Goal: Task Accomplishment & Management: Use online tool/utility

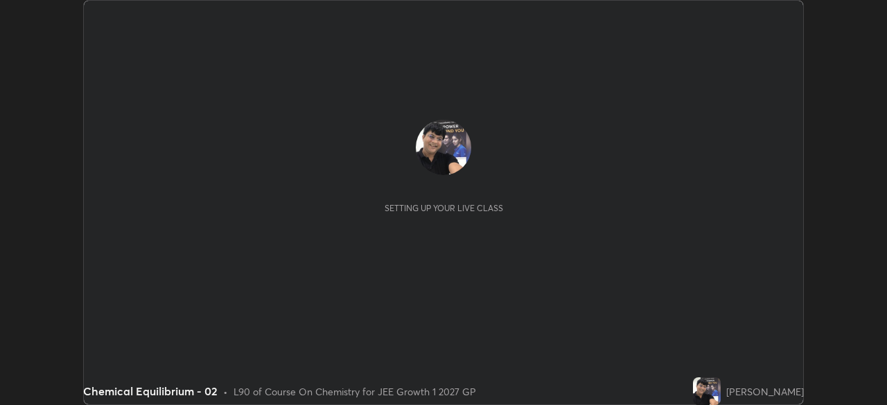
scroll to position [405, 886]
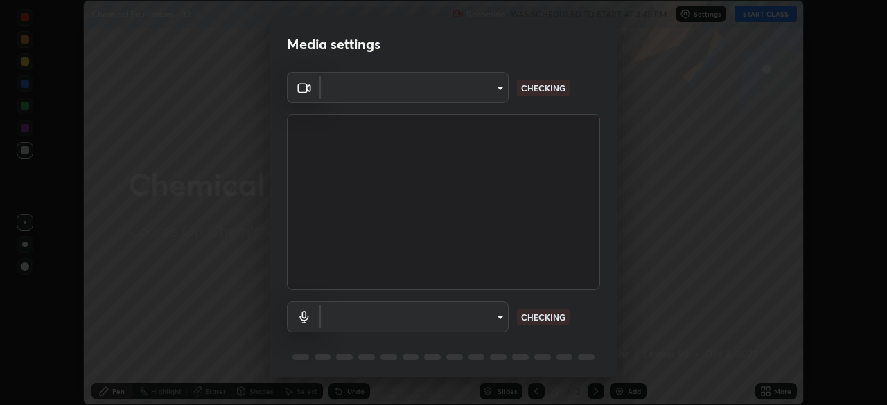
type input "1a0cd2fa9eaecc5464ce661d2c376d4f68bb2a1a8db1c3726163fcb70f995fb6"
click at [492, 312] on body "Erase all Chemical Equilibrium - 02 Recording WAS SCHEDULED TO START AT 3:45 PM…" at bounding box center [443, 202] width 887 height 405
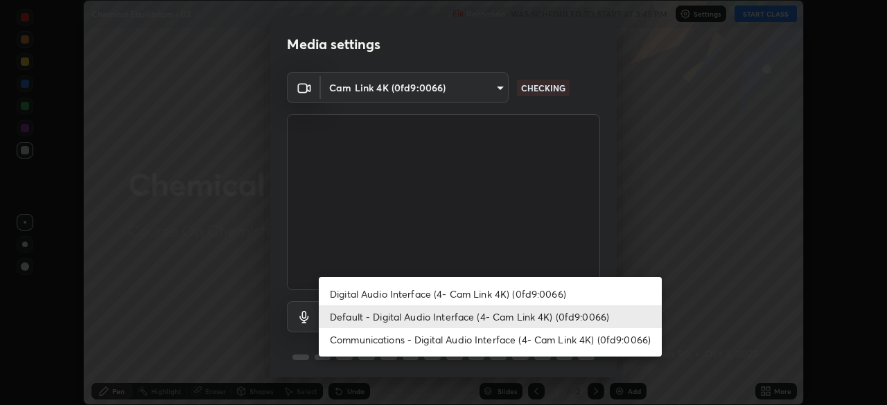
click at [503, 290] on li "Digital Audio Interface (4- Cam Link 4K) (0fd9:0066)" at bounding box center [490, 294] width 343 height 23
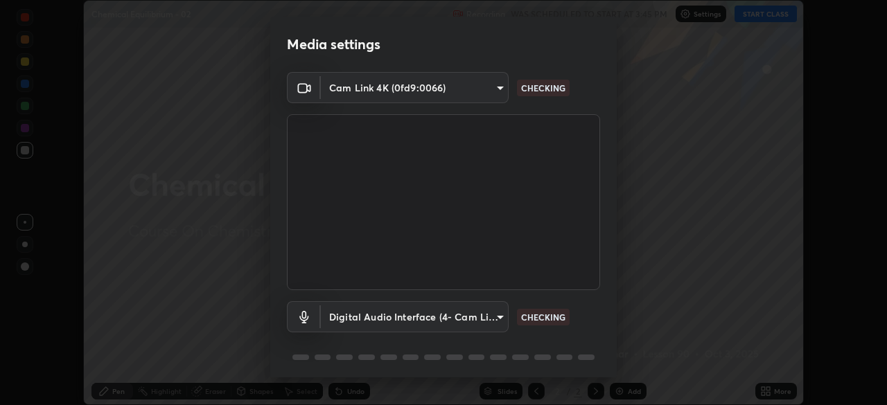
type input "16bb6a3b404baa7cc3e34847ed316701657410bd68a709ada6eff4a79f6c255e"
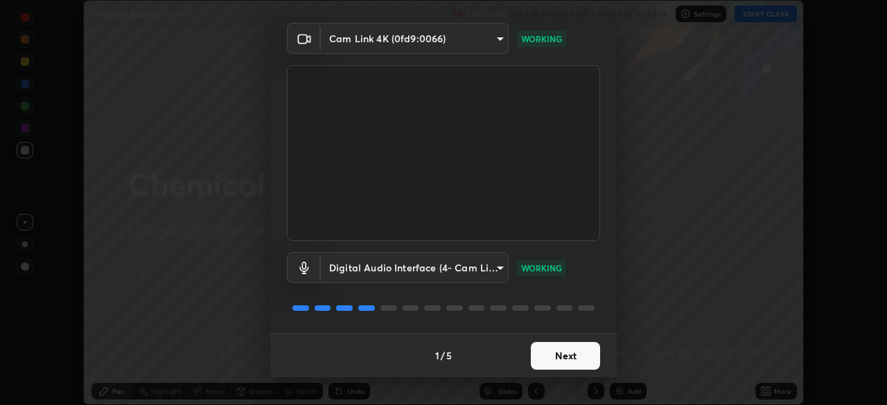
click at [560, 352] on button "Next" at bounding box center [565, 356] width 69 height 28
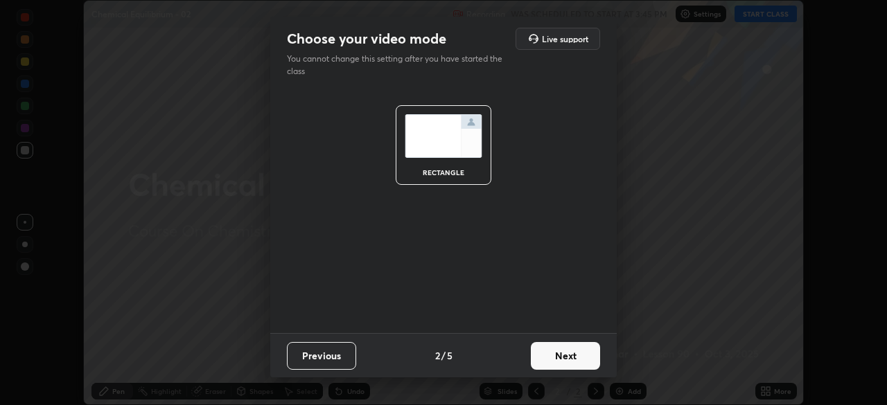
scroll to position [0, 0]
click at [558, 357] on button "Next" at bounding box center [565, 356] width 69 height 28
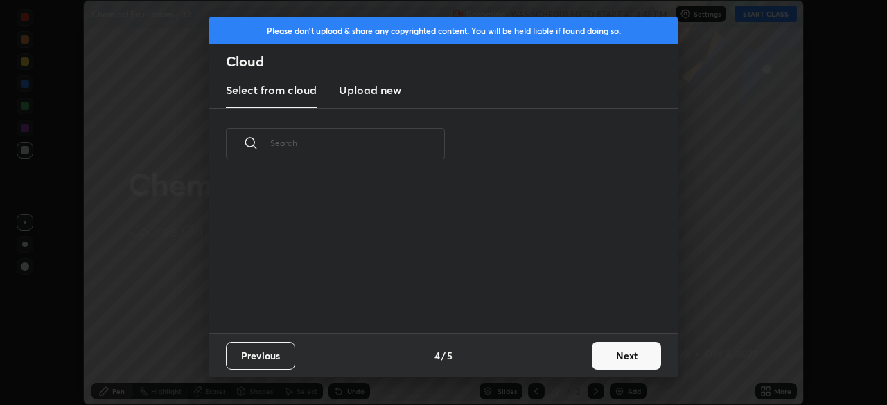
click at [624, 355] on button "Next" at bounding box center [625, 356] width 69 height 28
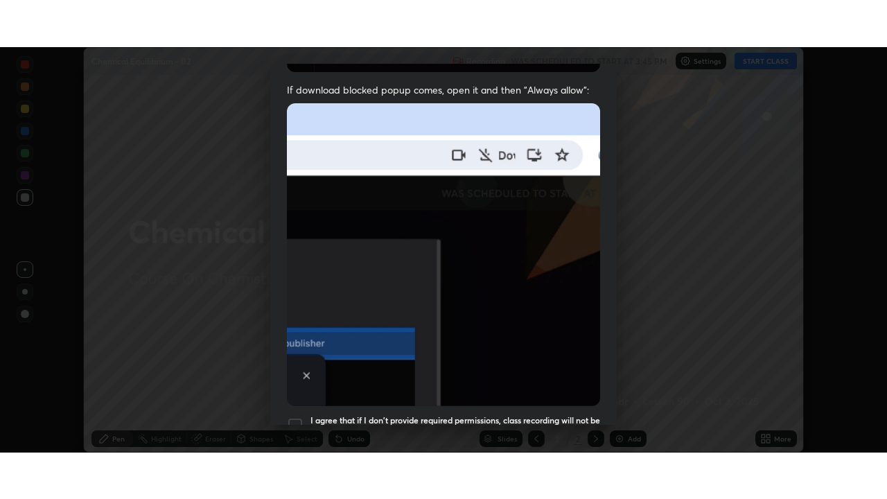
scroll to position [332, 0]
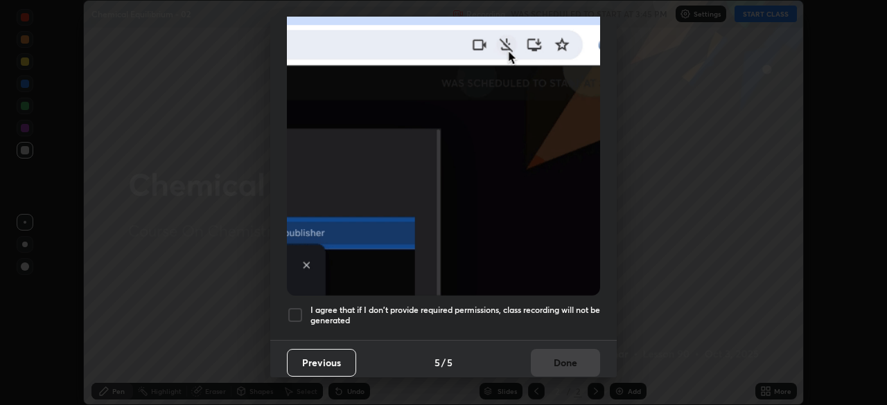
click at [294, 307] on div at bounding box center [295, 315] width 17 height 17
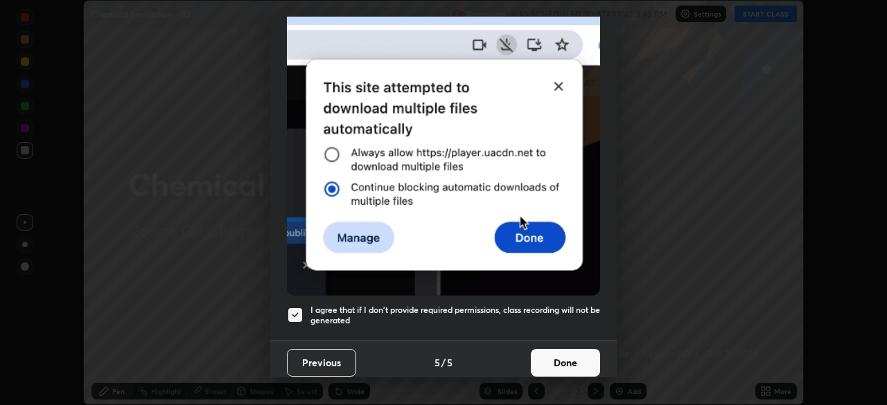
click at [564, 364] on button "Done" at bounding box center [565, 363] width 69 height 28
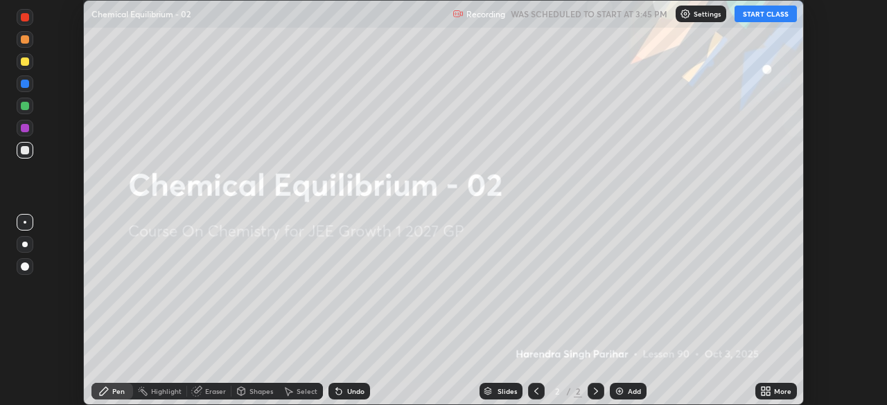
click at [751, 17] on button "START CLASS" at bounding box center [765, 14] width 62 height 17
click at [764, 391] on icon at bounding box center [765, 391] width 11 height 11
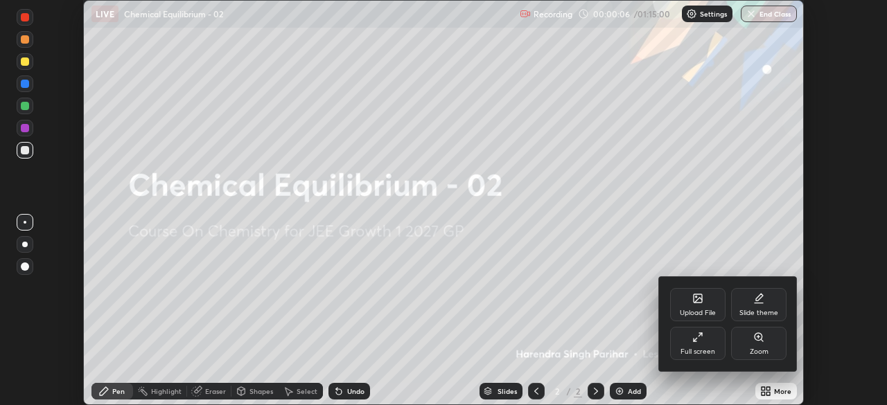
click at [696, 343] on div "Full screen" at bounding box center [697, 343] width 55 height 33
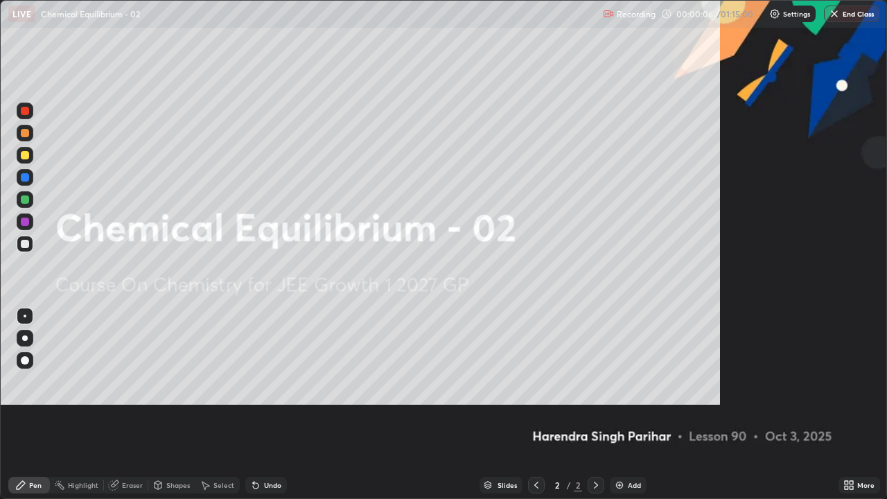
scroll to position [499, 887]
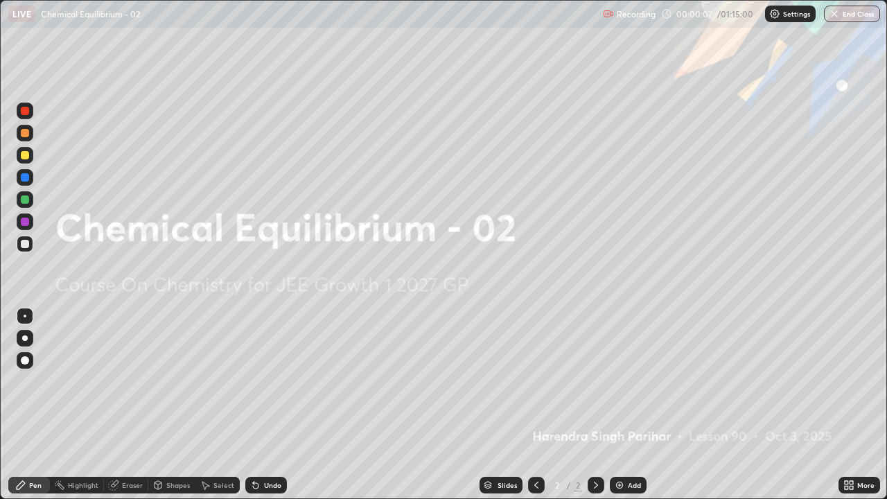
click at [618, 404] on img at bounding box center [619, 484] width 11 height 11
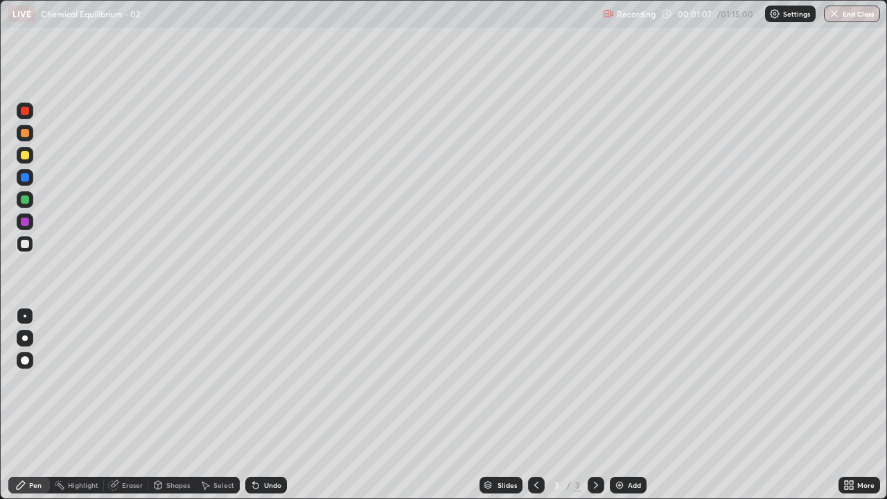
click at [26, 367] on div at bounding box center [25, 360] width 17 height 17
click at [23, 156] on div at bounding box center [25, 155] width 8 height 8
click at [25, 243] on div at bounding box center [25, 244] width 8 height 8
click at [22, 137] on div at bounding box center [25, 133] width 17 height 17
click at [23, 240] on div at bounding box center [25, 244] width 8 height 8
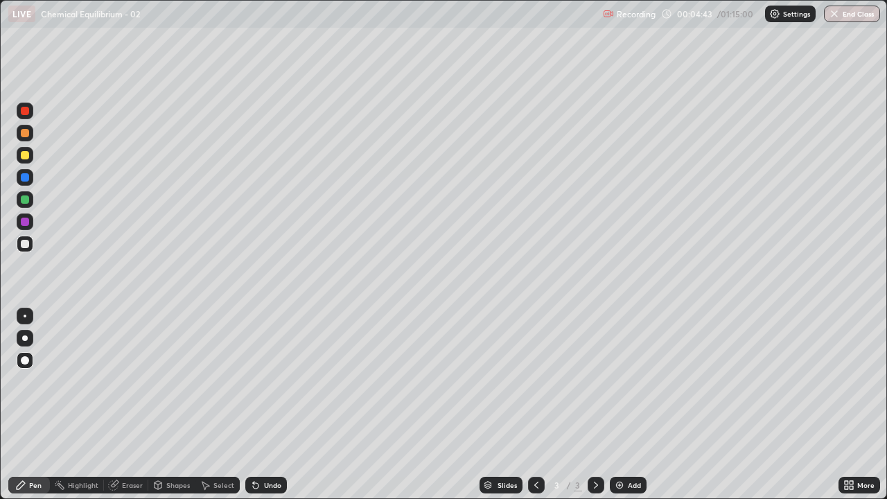
click at [24, 242] on div at bounding box center [25, 244] width 8 height 8
click at [129, 404] on div "Eraser" at bounding box center [132, 484] width 21 height 7
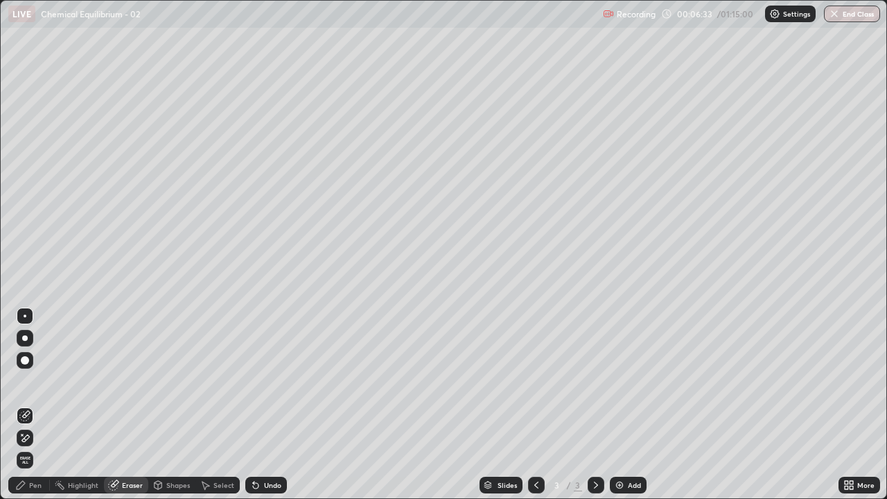
click at [177, 404] on div "Shapes" at bounding box center [171, 485] width 47 height 17
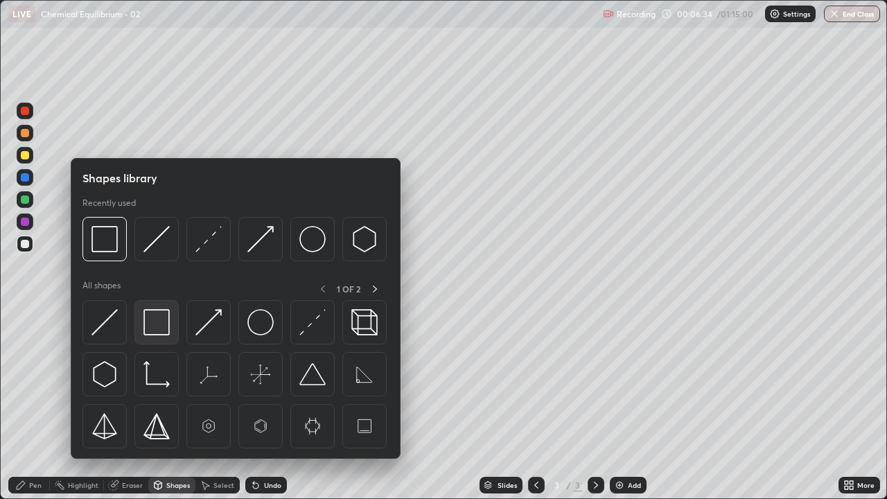
click at [155, 318] on img at bounding box center [156, 322] width 26 height 26
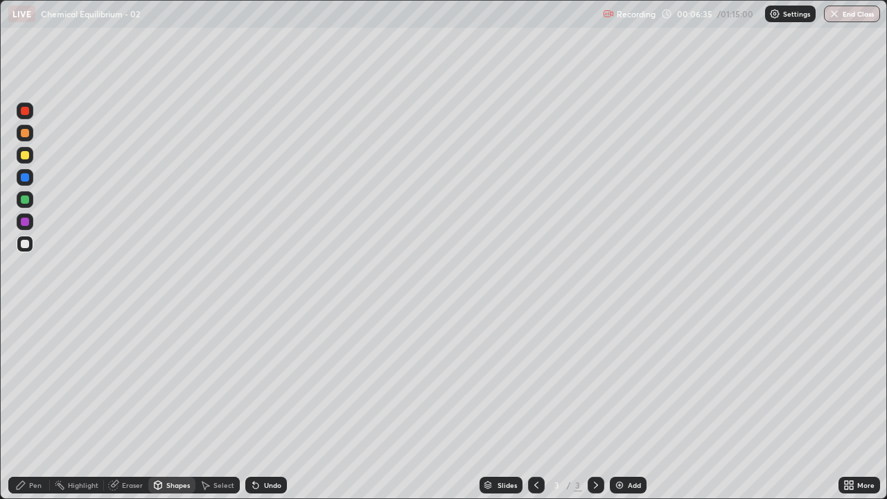
click at [25, 199] on div at bounding box center [25, 199] width 8 height 8
click at [35, 404] on div "Pen" at bounding box center [35, 484] width 12 height 7
click at [616, 404] on img at bounding box center [619, 484] width 11 height 11
click at [28, 244] on div at bounding box center [25, 244] width 8 height 8
click at [23, 154] on div at bounding box center [25, 155] width 8 height 8
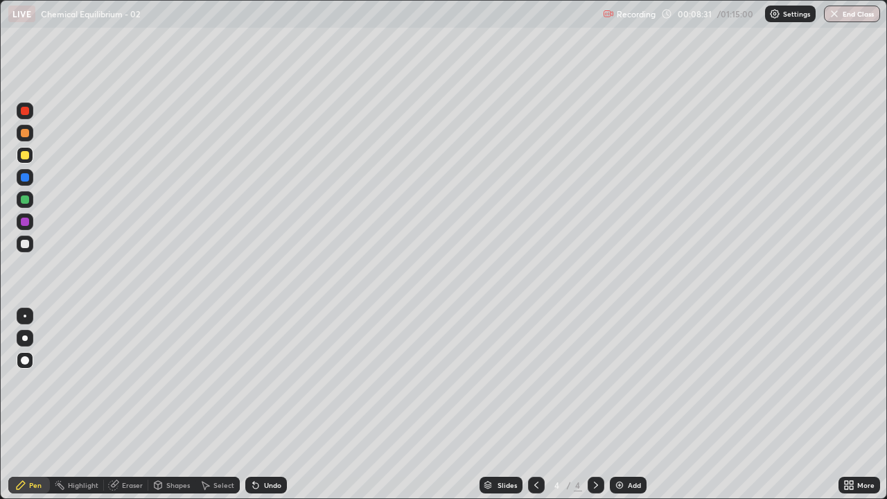
click at [24, 200] on div at bounding box center [25, 199] width 8 height 8
click at [25, 243] on div at bounding box center [25, 244] width 8 height 8
click at [171, 404] on div "Shapes" at bounding box center [178, 484] width 24 height 7
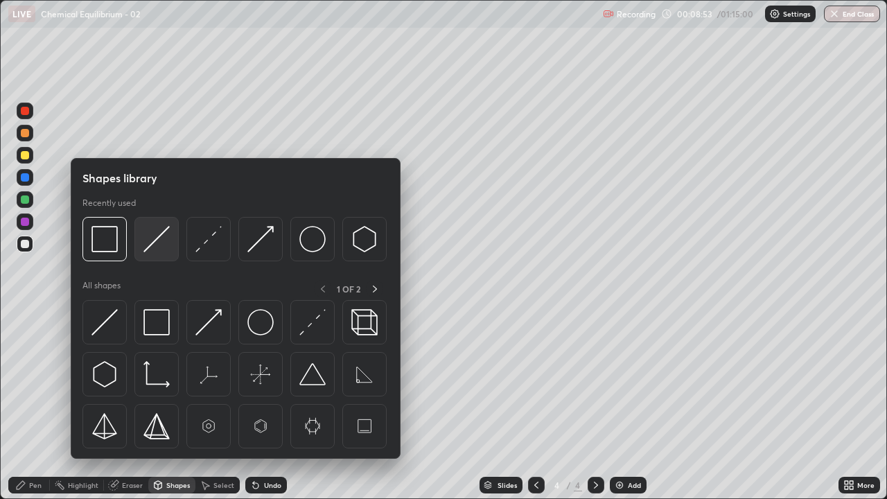
click at [157, 237] on img at bounding box center [156, 239] width 26 height 26
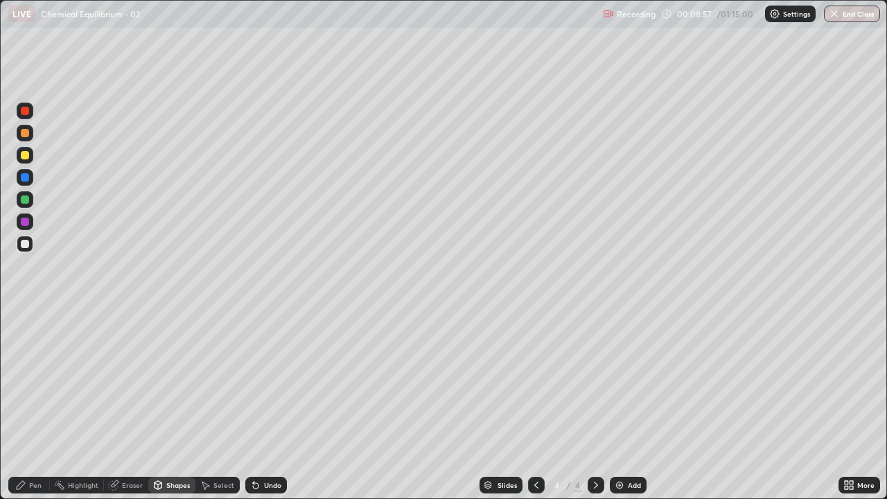
click at [32, 404] on div "Pen" at bounding box center [29, 485] width 42 height 17
click at [25, 132] on div at bounding box center [25, 133] width 8 height 8
click at [22, 242] on div at bounding box center [25, 244] width 8 height 8
click at [24, 200] on div at bounding box center [25, 199] width 8 height 8
click at [25, 132] on div at bounding box center [25, 133] width 8 height 8
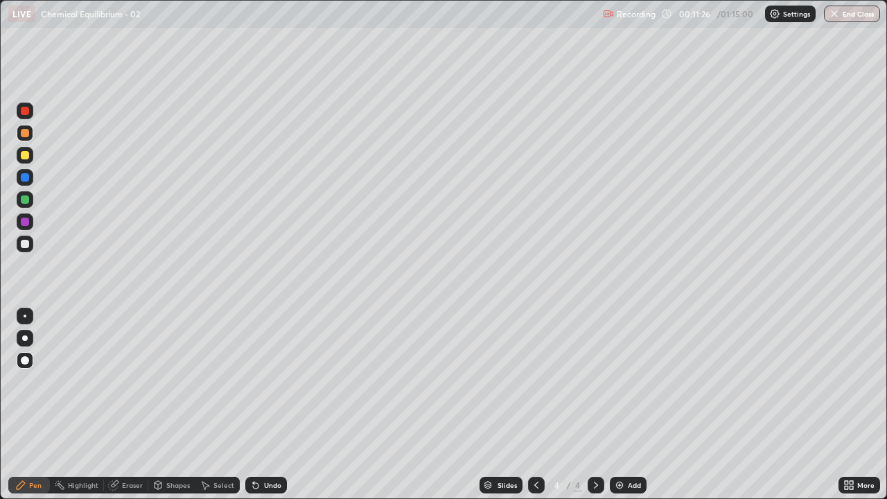
click at [168, 404] on div "Shapes" at bounding box center [178, 484] width 24 height 7
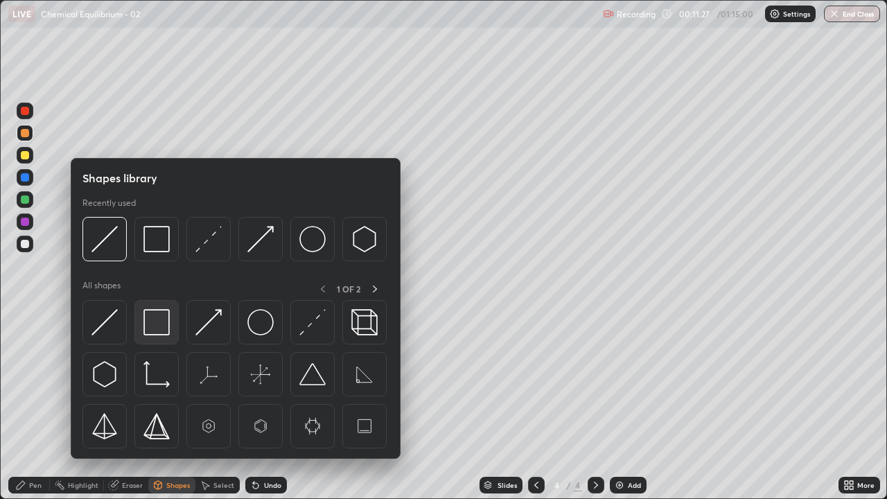
click at [157, 321] on img at bounding box center [156, 322] width 26 height 26
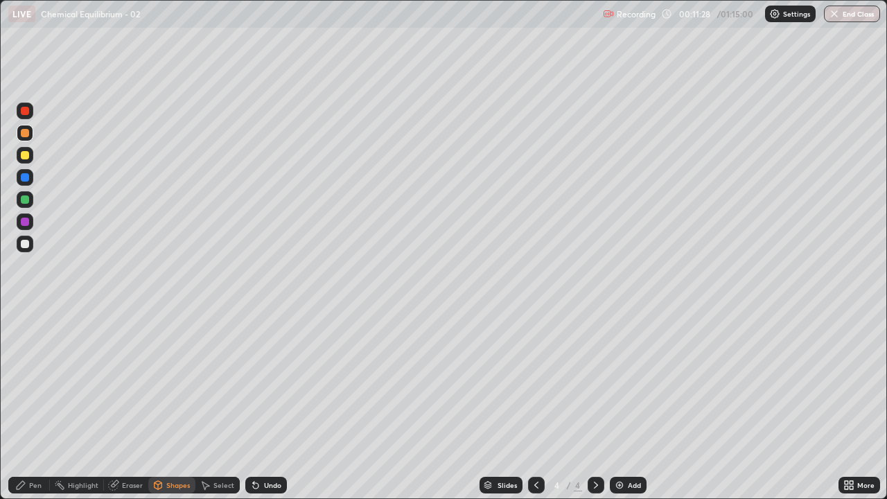
click at [23, 220] on div at bounding box center [25, 221] width 8 height 8
click at [616, 404] on img at bounding box center [619, 484] width 11 height 11
click at [256, 404] on icon at bounding box center [256, 486] width 6 height 6
click at [33, 404] on div "Pen" at bounding box center [35, 484] width 12 height 7
click at [23, 243] on div at bounding box center [25, 244] width 8 height 8
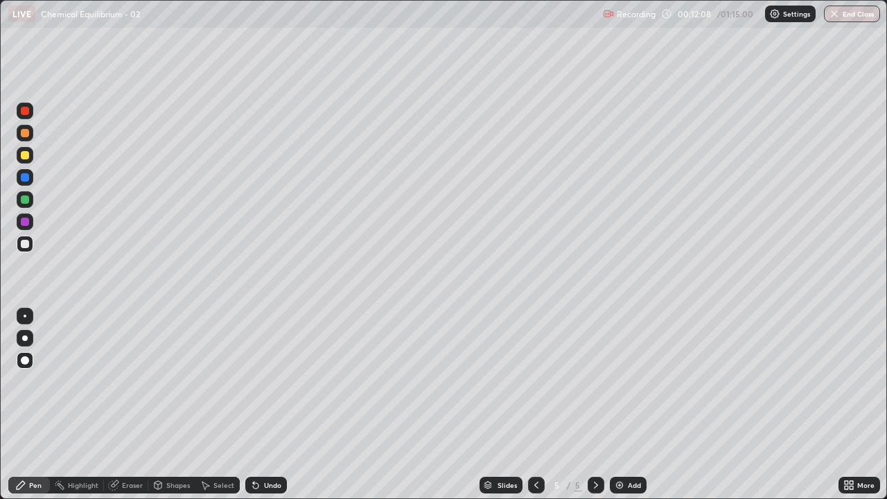
click at [20, 154] on div at bounding box center [25, 155] width 17 height 17
click at [528, 404] on div at bounding box center [536, 485] width 17 height 17
click at [594, 404] on icon at bounding box center [595, 484] width 11 height 11
click at [534, 404] on icon at bounding box center [536, 484] width 11 height 11
click at [594, 404] on icon at bounding box center [595, 484] width 11 height 11
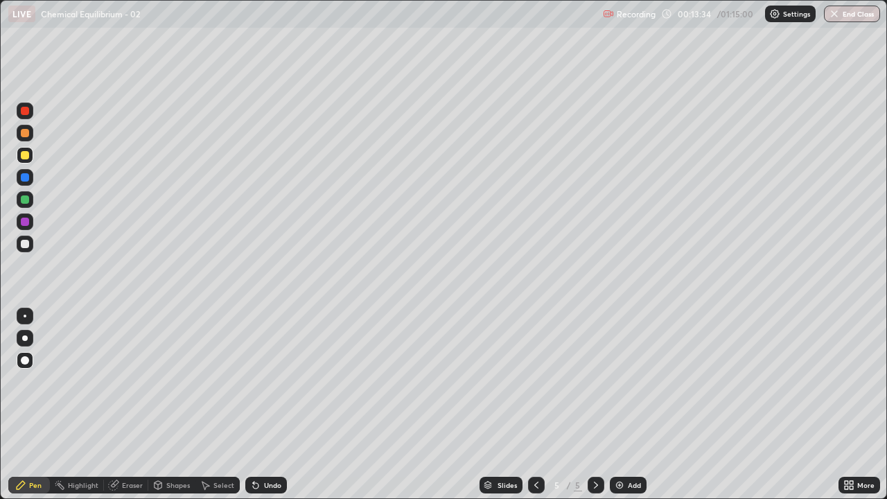
click at [26, 243] on div at bounding box center [25, 244] width 8 height 8
click at [26, 154] on div at bounding box center [25, 155] width 8 height 8
click at [22, 242] on div at bounding box center [25, 244] width 8 height 8
click at [25, 157] on div at bounding box center [25, 155] width 8 height 8
click at [29, 242] on div at bounding box center [25, 243] width 17 height 17
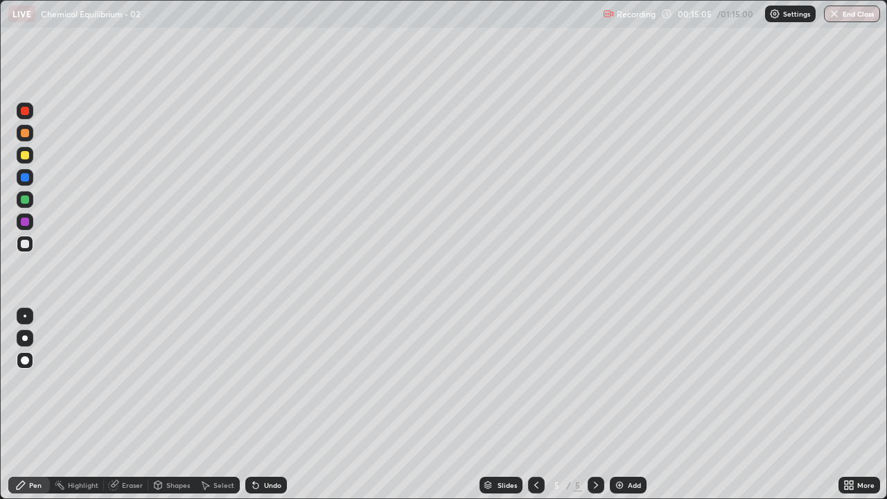
click at [177, 404] on div "Shapes" at bounding box center [178, 484] width 24 height 7
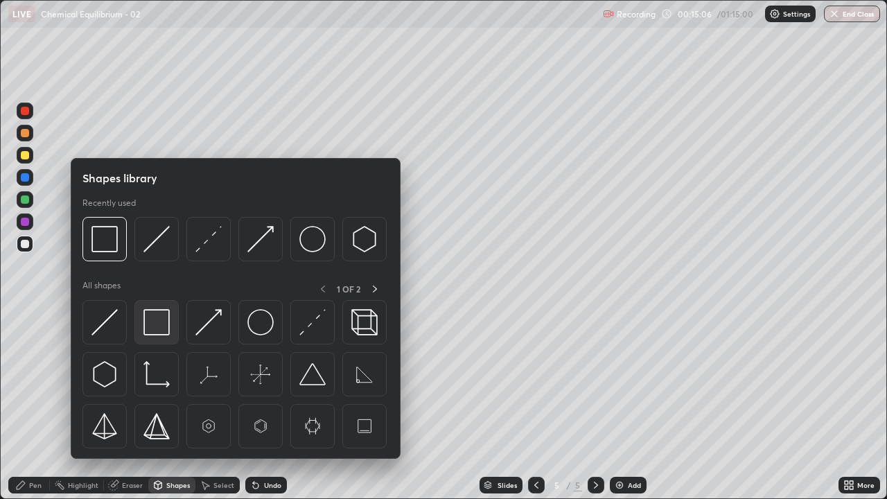
click at [157, 322] on img at bounding box center [156, 322] width 26 height 26
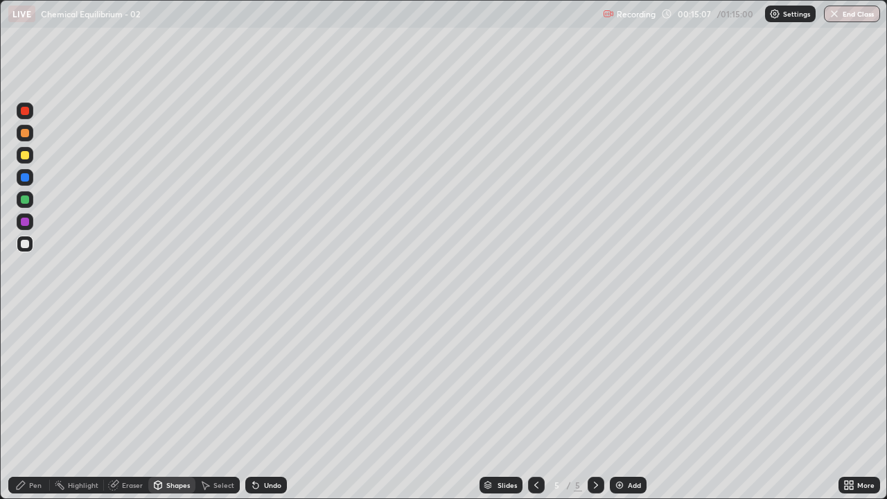
click at [24, 222] on div at bounding box center [25, 221] width 8 height 8
click at [535, 404] on icon at bounding box center [536, 484] width 11 height 11
click at [594, 404] on icon at bounding box center [595, 484] width 11 height 11
click at [617, 404] on img at bounding box center [619, 484] width 11 height 11
click at [24, 243] on div at bounding box center [25, 244] width 8 height 8
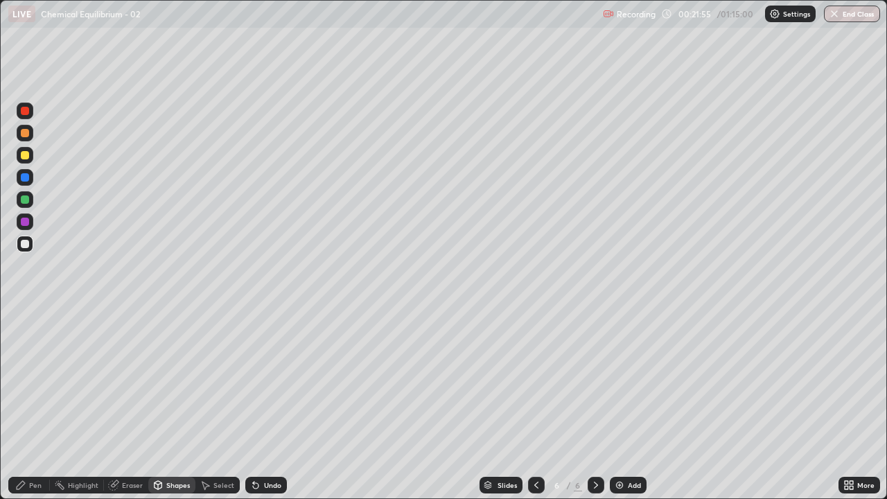
click at [37, 404] on div "Pen" at bounding box center [35, 484] width 12 height 7
click at [24, 154] on div at bounding box center [25, 155] width 8 height 8
click at [254, 404] on icon at bounding box center [256, 486] width 6 height 6
click at [251, 404] on icon at bounding box center [255, 484] width 11 height 11
click at [253, 404] on icon at bounding box center [253, 481] width 1 height 1
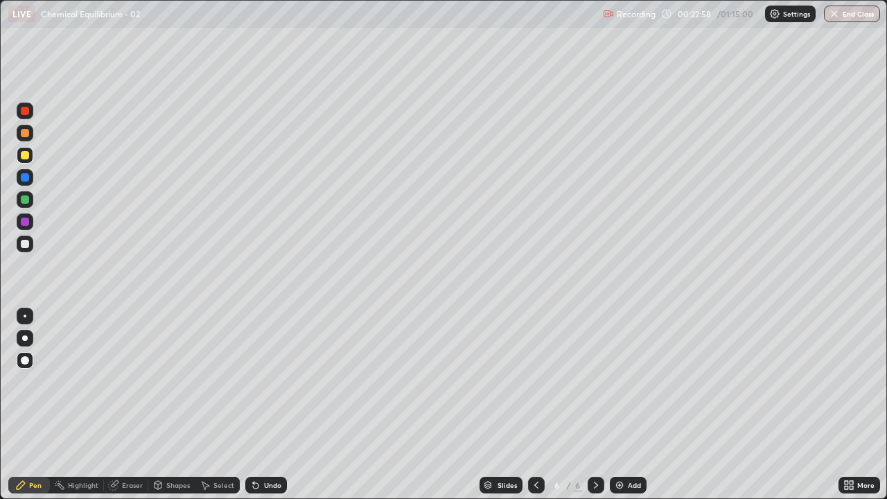
click at [251, 404] on div "Undo" at bounding box center [266, 485] width 42 height 17
click at [250, 404] on icon at bounding box center [255, 484] width 11 height 11
click at [251, 404] on icon at bounding box center [255, 484] width 11 height 11
click at [252, 404] on icon at bounding box center [255, 484] width 11 height 11
click at [618, 404] on img at bounding box center [619, 484] width 11 height 11
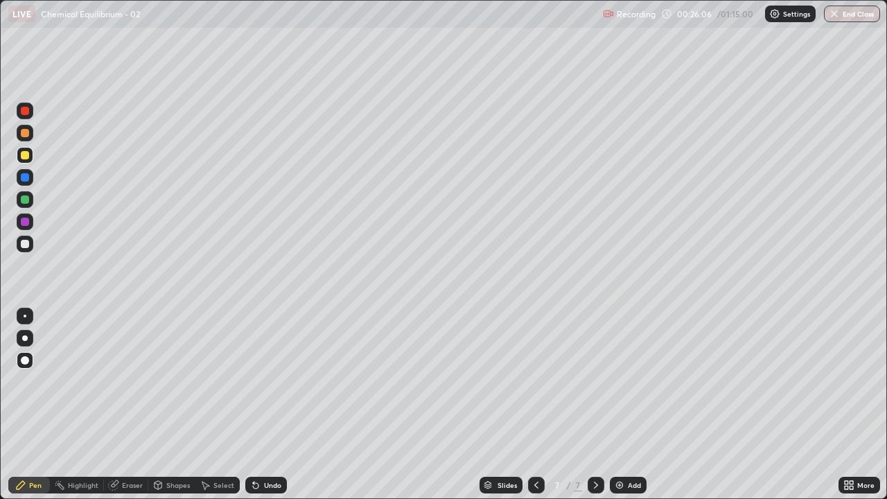
click at [27, 242] on div at bounding box center [25, 244] width 8 height 8
click at [24, 154] on div at bounding box center [25, 155] width 8 height 8
click at [177, 404] on div "Shapes" at bounding box center [178, 484] width 24 height 7
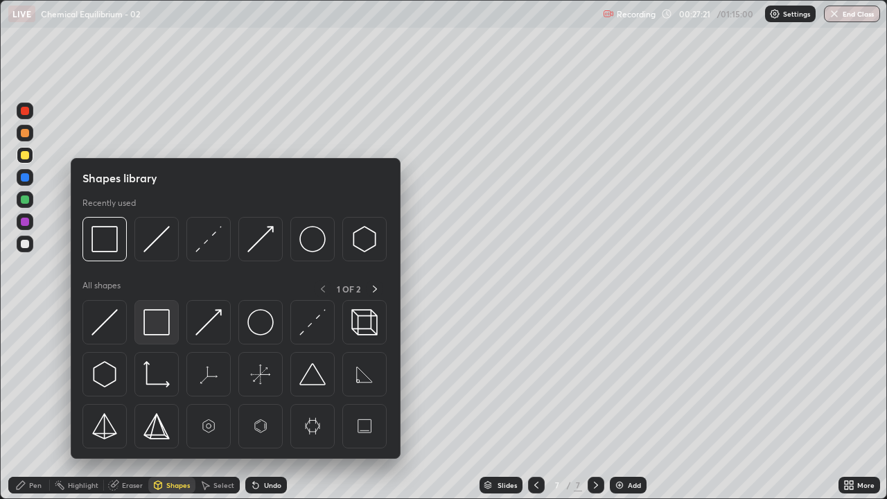
click at [154, 323] on img at bounding box center [156, 322] width 26 height 26
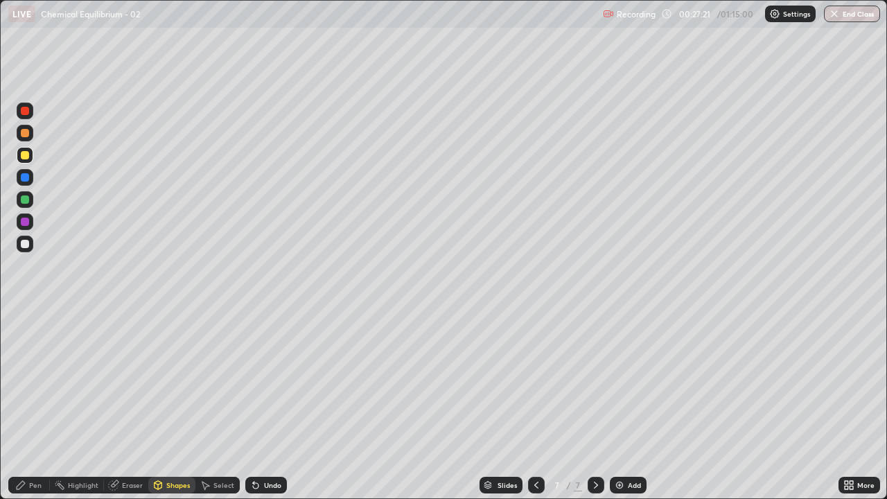
click at [24, 224] on div at bounding box center [25, 221] width 8 height 8
click at [23, 199] on div at bounding box center [25, 199] width 8 height 8
click at [34, 404] on div "Pen" at bounding box center [35, 484] width 12 height 7
click at [28, 134] on div at bounding box center [25, 133] width 8 height 8
click at [24, 242] on div at bounding box center [25, 244] width 8 height 8
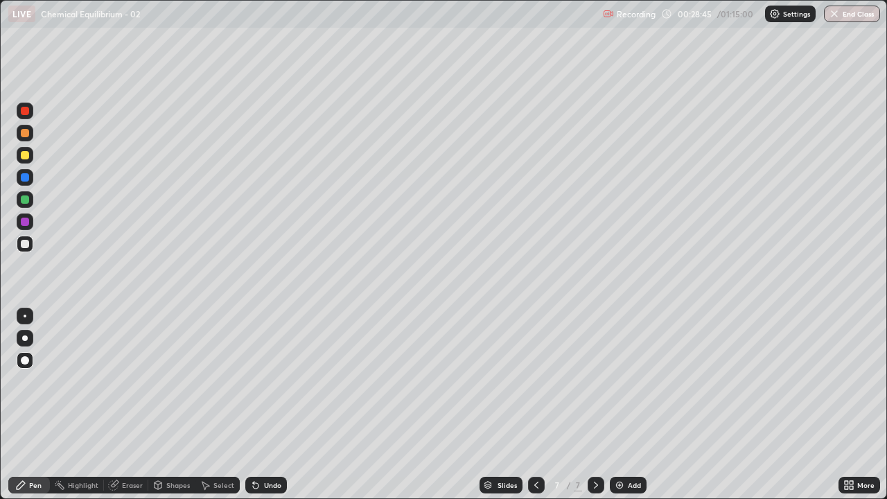
click at [257, 404] on icon at bounding box center [255, 484] width 11 height 11
click at [129, 404] on div "Eraser" at bounding box center [132, 484] width 21 height 7
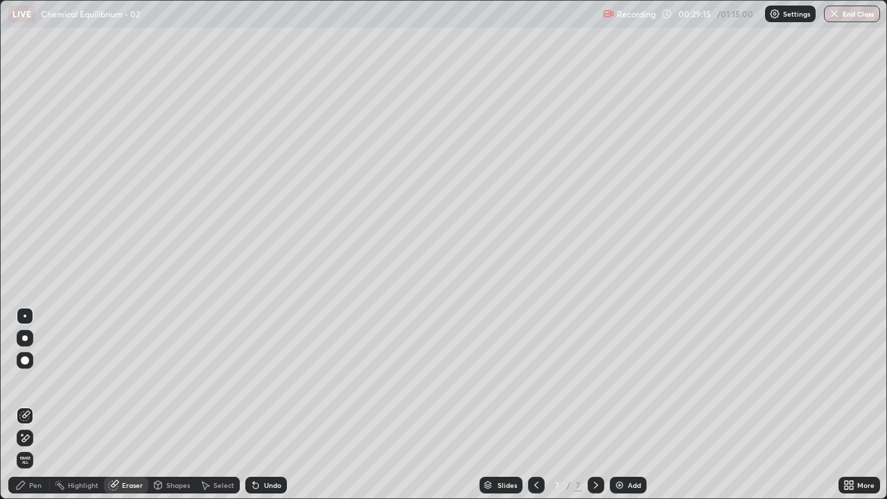
click at [32, 404] on div "Pen" at bounding box center [35, 484] width 12 height 7
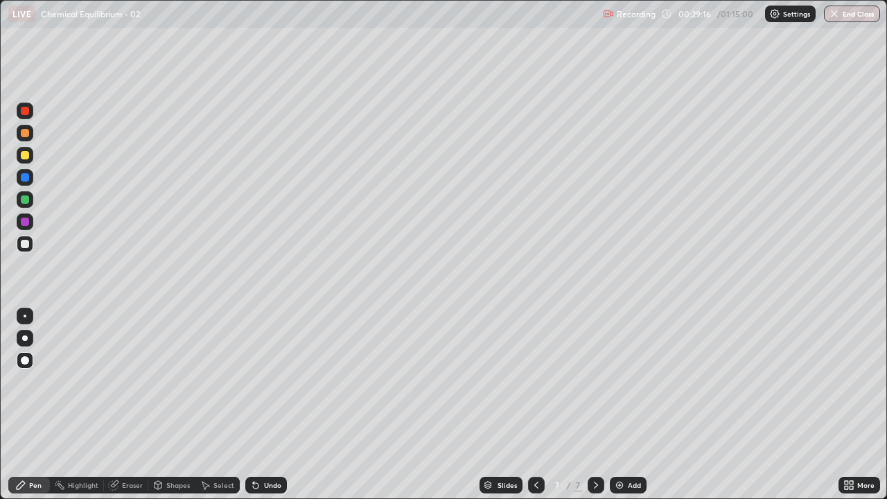
click at [24, 152] on div at bounding box center [25, 155] width 8 height 8
click at [26, 134] on div at bounding box center [25, 133] width 8 height 8
click at [617, 404] on img at bounding box center [619, 484] width 11 height 11
click at [172, 404] on div "Shapes" at bounding box center [178, 484] width 24 height 7
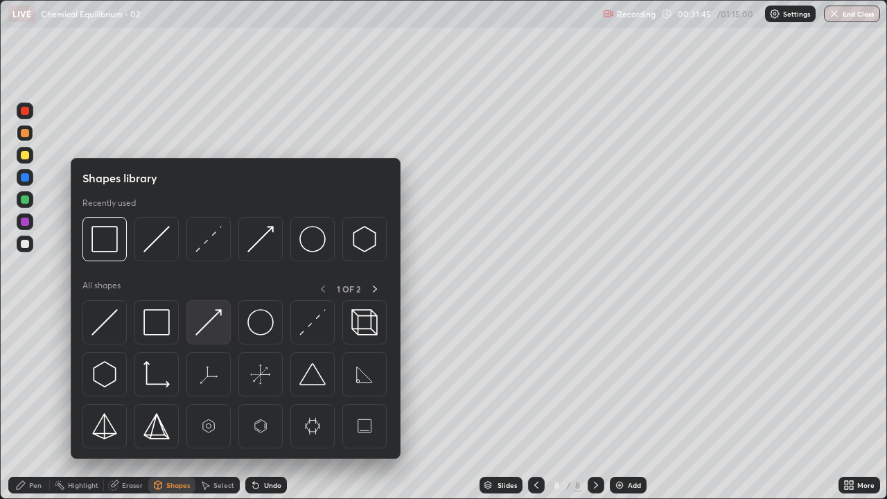
click at [208, 321] on img at bounding box center [208, 322] width 26 height 26
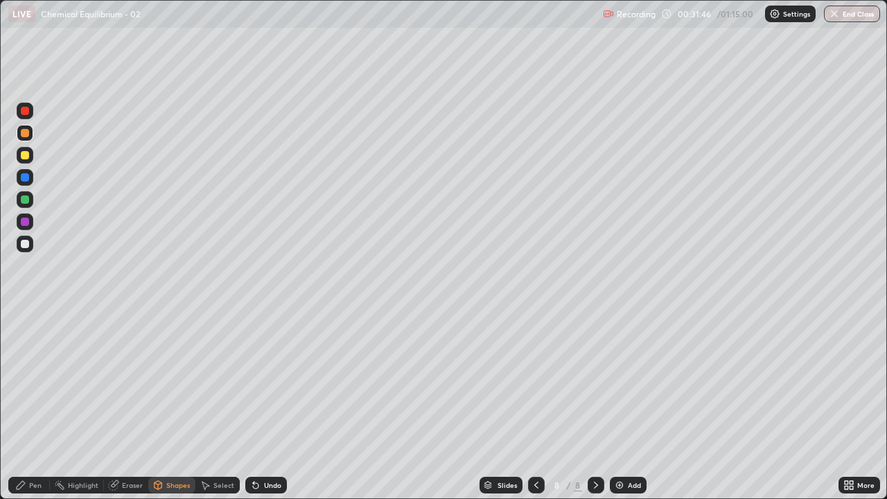
click at [23, 244] on div at bounding box center [25, 244] width 8 height 8
click at [33, 404] on div "Pen" at bounding box center [35, 484] width 12 height 7
click at [168, 404] on div "Shapes" at bounding box center [171, 485] width 47 height 17
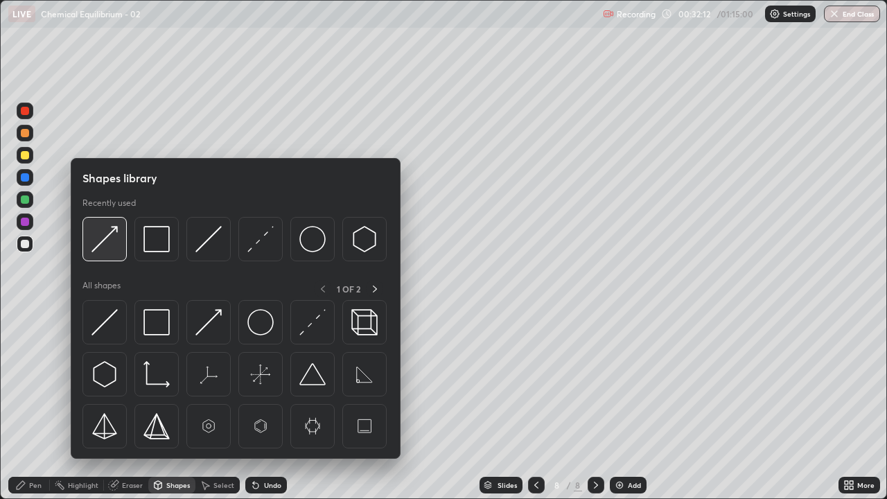
click at [107, 235] on img at bounding box center [104, 239] width 26 height 26
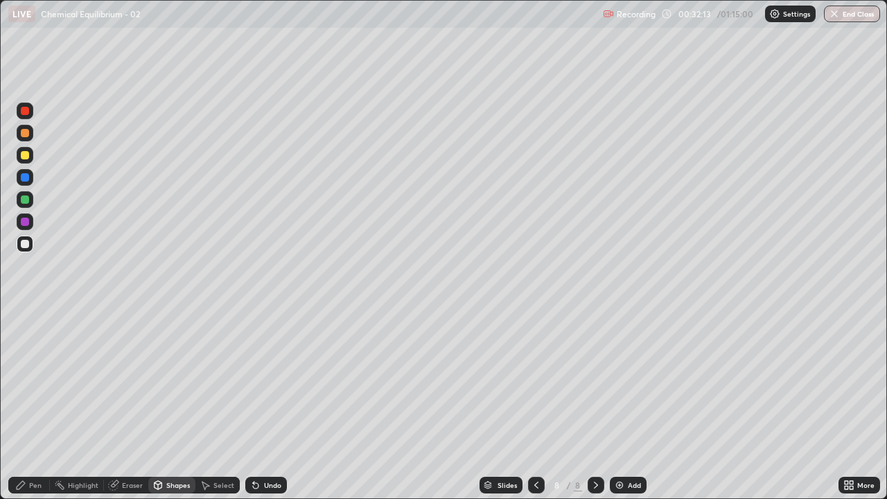
click at [29, 154] on div at bounding box center [25, 155] width 17 height 17
click at [33, 404] on div "Pen" at bounding box center [29, 485] width 42 height 17
click at [22, 156] on div at bounding box center [25, 155] width 8 height 8
click at [23, 222] on div at bounding box center [25, 221] width 8 height 8
click at [87, 404] on div "Highlight" at bounding box center [83, 484] width 30 height 7
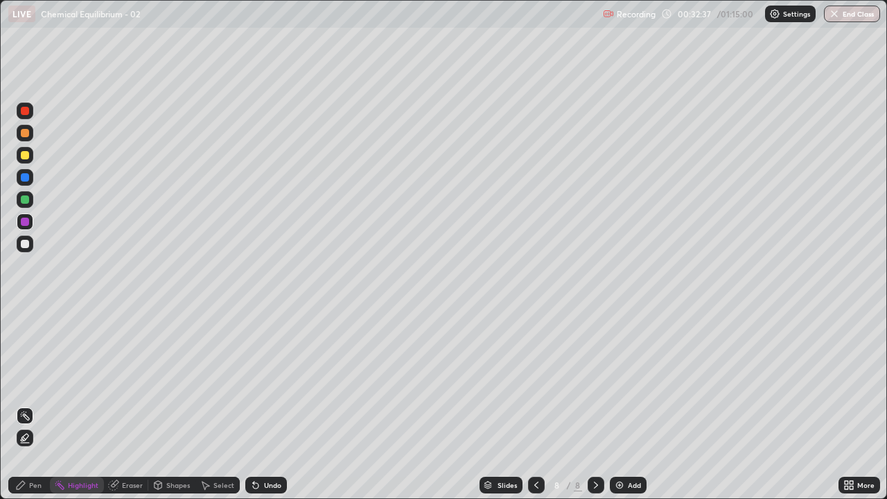
click at [26, 404] on icon at bounding box center [24, 437] width 11 height 11
click at [173, 404] on div "Shapes" at bounding box center [178, 484] width 24 height 7
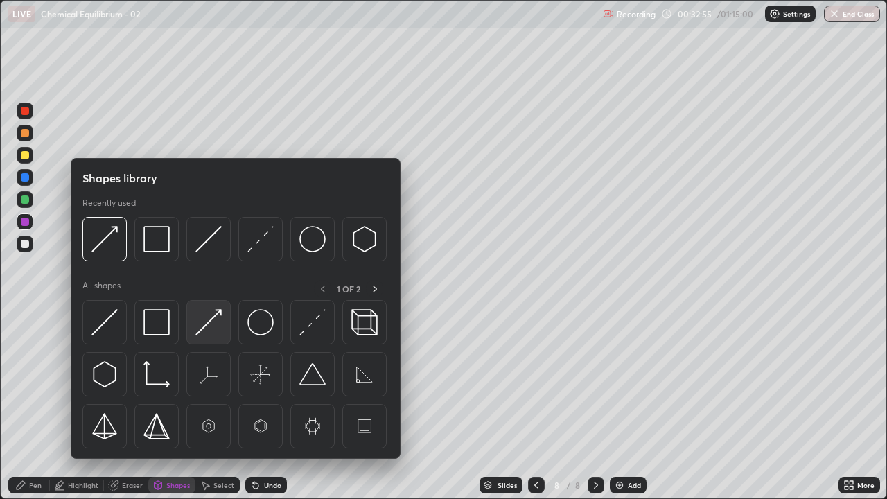
click at [210, 323] on img at bounding box center [208, 322] width 26 height 26
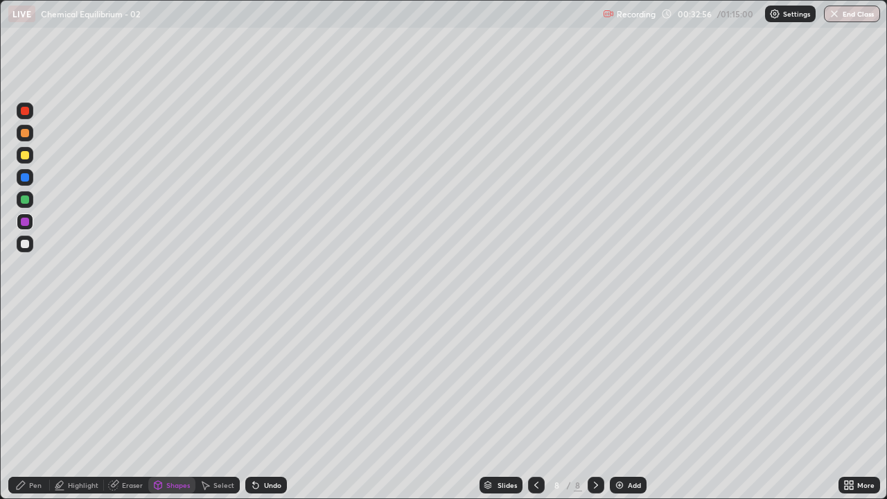
click at [26, 200] on div at bounding box center [25, 199] width 8 height 8
click at [29, 404] on div "Pen" at bounding box center [35, 484] width 12 height 7
click at [23, 176] on div at bounding box center [25, 177] width 8 height 8
click at [82, 404] on div "Highlight" at bounding box center [77, 485] width 54 height 17
click at [25, 404] on icon at bounding box center [24, 437] width 11 height 11
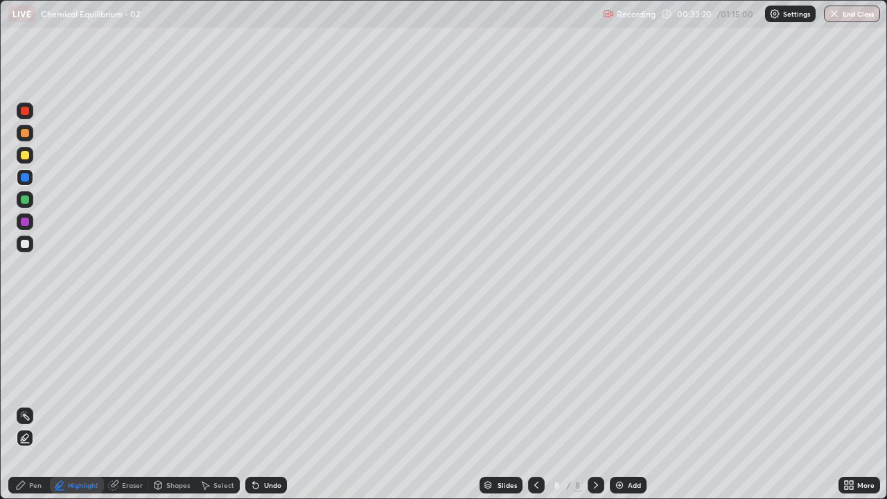
click at [34, 404] on div "Pen" at bounding box center [29, 485] width 42 height 17
click at [24, 150] on div at bounding box center [25, 155] width 17 height 17
click at [24, 199] on div at bounding box center [25, 199] width 8 height 8
click at [26, 177] on div at bounding box center [25, 177] width 8 height 8
click at [25, 200] on div at bounding box center [25, 199] width 8 height 8
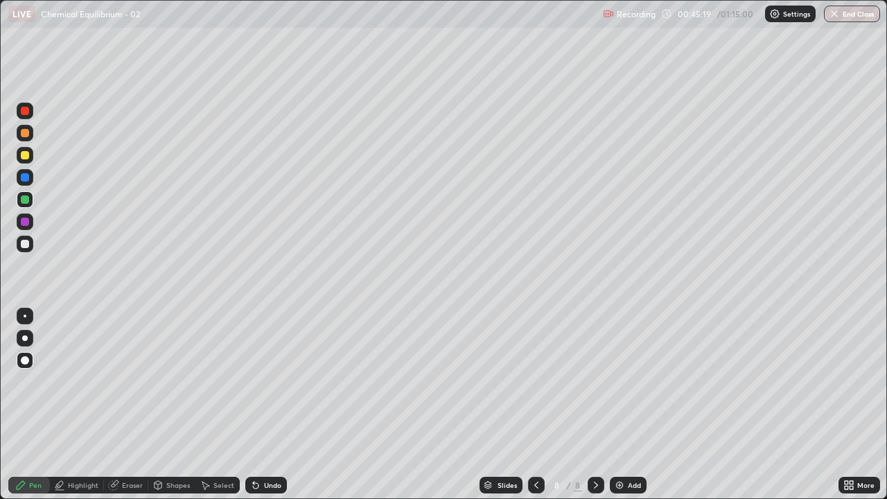
click at [535, 404] on icon at bounding box center [536, 484] width 11 height 11
click at [614, 404] on img at bounding box center [619, 484] width 11 height 11
click at [28, 244] on div at bounding box center [25, 244] width 8 height 8
click at [21, 244] on div at bounding box center [25, 244] width 8 height 8
click at [25, 158] on div at bounding box center [25, 155] width 8 height 8
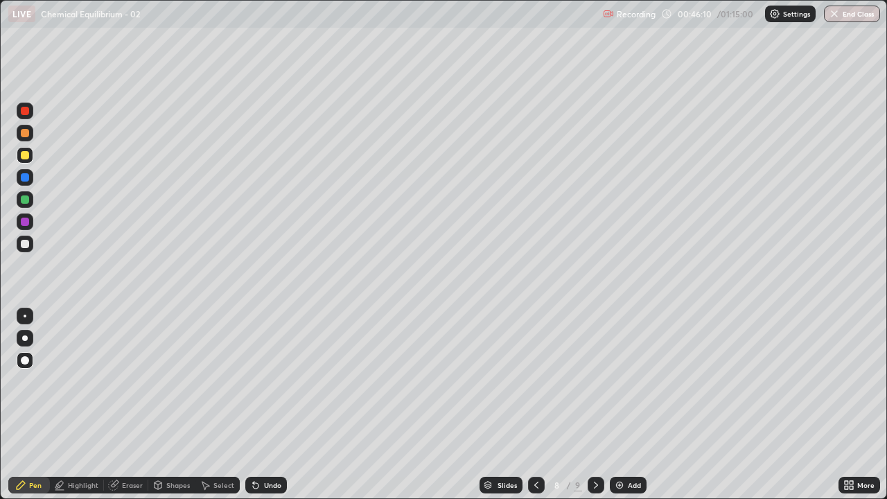
click at [256, 404] on icon at bounding box center [256, 486] width 6 height 6
click at [255, 404] on icon at bounding box center [256, 486] width 6 height 6
click at [22, 197] on div at bounding box center [25, 199] width 8 height 8
click at [595, 404] on icon at bounding box center [595, 484] width 11 height 11
click at [25, 243] on div at bounding box center [25, 244] width 8 height 8
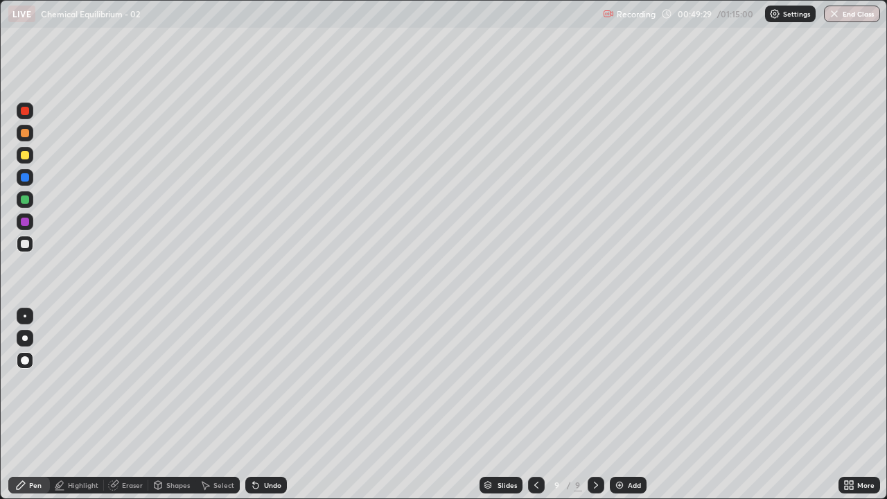
click at [24, 133] on div at bounding box center [25, 133] width 8 height 8
click at [617, 404] on img at bounding box center [619, 484] width 11 height 11
click at [23, 242] on div at bounding box center [25, 244] width 8 height 8
click at [25, 156] on div at bounding box center [25, 155] width 8 height 8
click at [23, 198] on div at bounding box center [25, 199] width 8 height 8
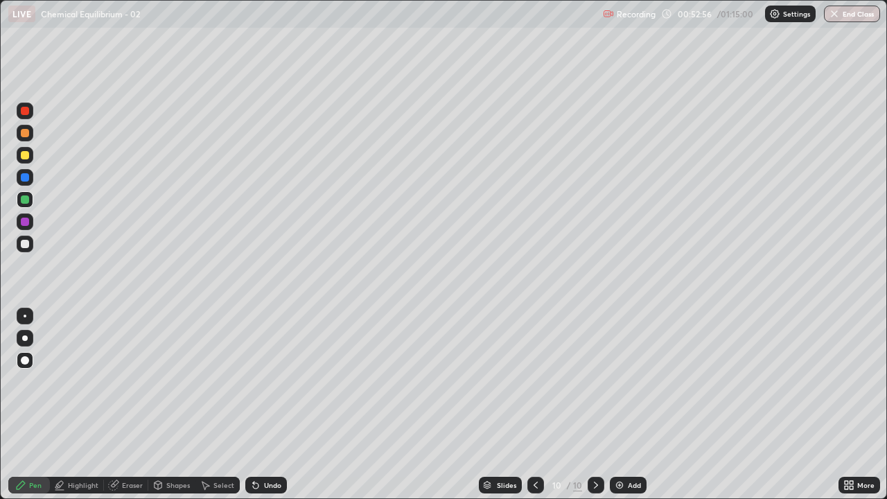
click at [25, 247] on div at bounding box center [25, 244] width 8 height 8
click at [23, 132] on div at bounding box center [25, 133] width 8 height 8
click at [27, 243] on div at bounding box center [25, 244] width 8 height 8
click at [619, 404] on img at bounding box center [619, 484] width 11 height 11
click at [24, 157] on div at bounding box center [25, 155] width 8 height 8
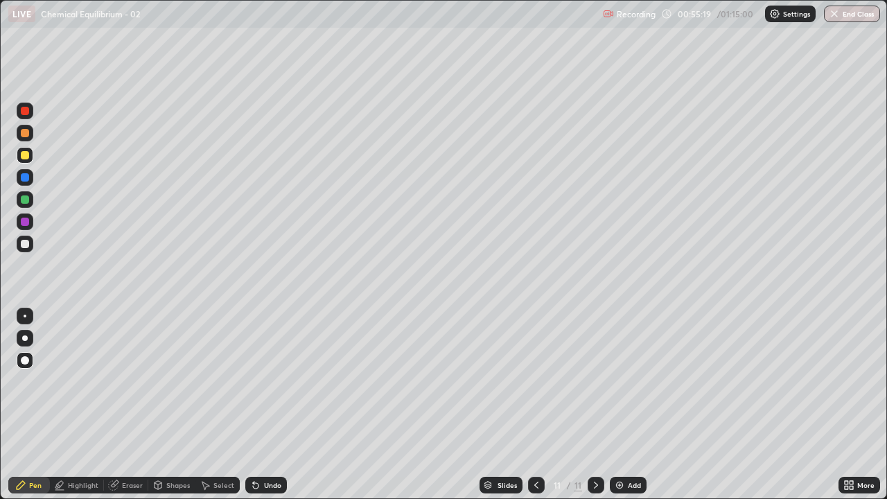
click at [24, 132] on div at bounding box center [25, 133] width 8 height 8
click at [19, 240] on div at bounding box center [25, 243] width 17 height 17
click at [619, 404] on img at bounding box center [619, 484] width 11 height 11
click at [24, 243] on div at bounding box center [25, 244] width 8 height 8
click at [172, 404] on div "Shapes" at bounding box center [178, 484] width 24 height 7
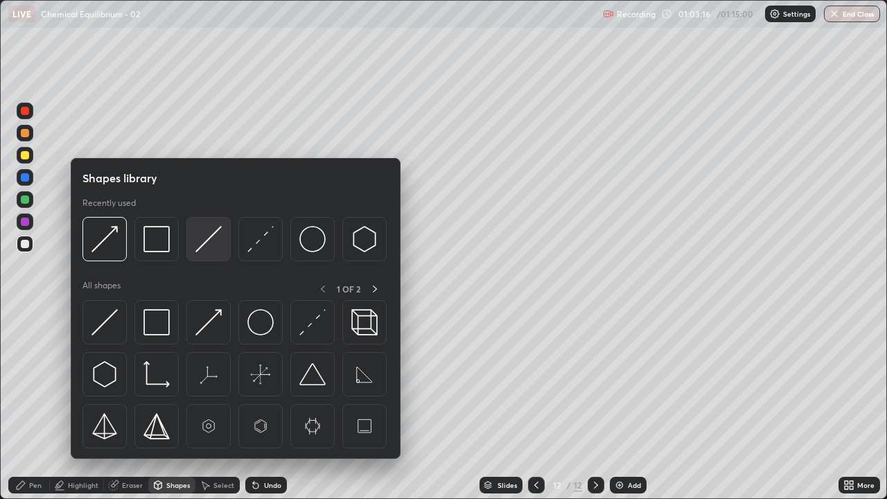
click at [210, 244] on img at bounding box center [208, 239] width 26 height 26
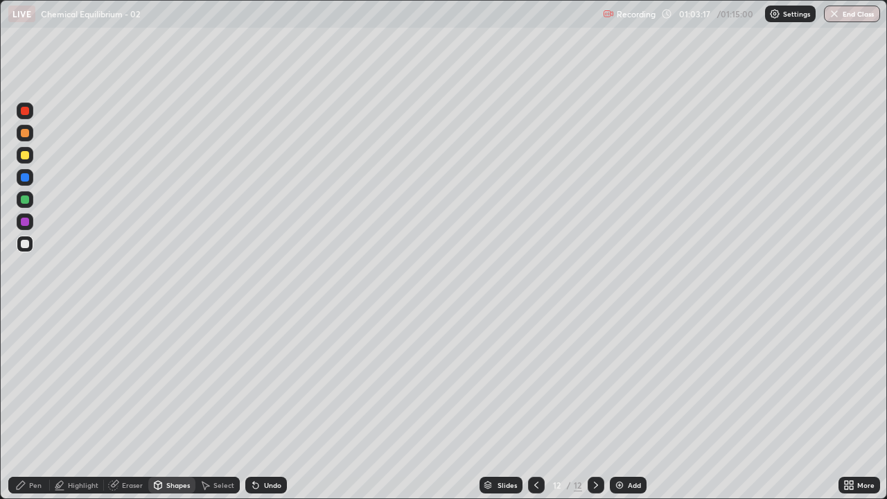
click at [26, 155] on div at bounding box center [25, 155] width 8 height 8
click at [38, 404] on div "Pen" at bounding box center [35, 484] width 12 height 7
click at [25, 202] on div at bounding box center [25, 199] width 8 height 8
click at [533, 404] on icon at bounding box center [536, 484] width 11 height 11
click at [616, 404] on img at bounding box center [619, 484] width 11 height 11
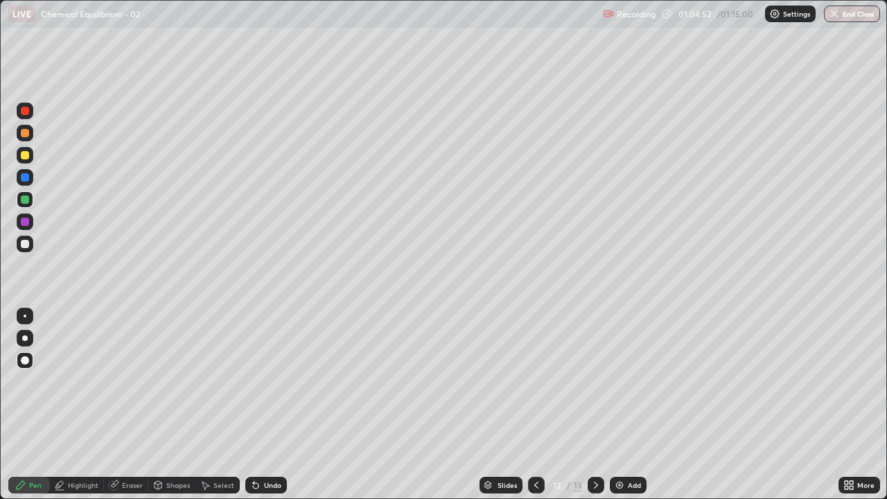
click at [23, 244] on div at bounding box center [25, 244] width 8 height 8
click at [24, 159] on div at bounding box center [25, 155] width 17 height 17
click at [24, 243] on div at bounding box center [25, 244] width 8 height 8
click at [24, 157] on div at bounding box center [25, 155] width 8 height 8
click at [23, 134] on div at bounding box center [25, 133] width 8 height 8
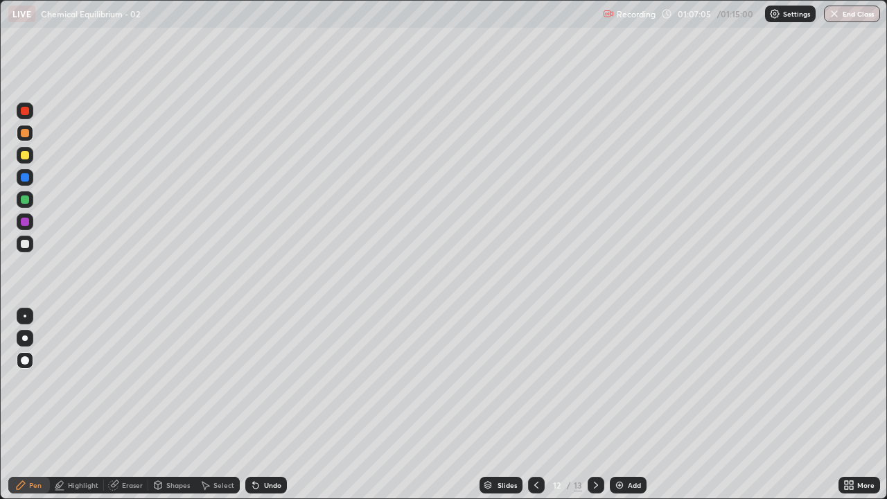
click at [136, 404] on div "Eraser" at bounding box center [132, 484] width 21 height 7
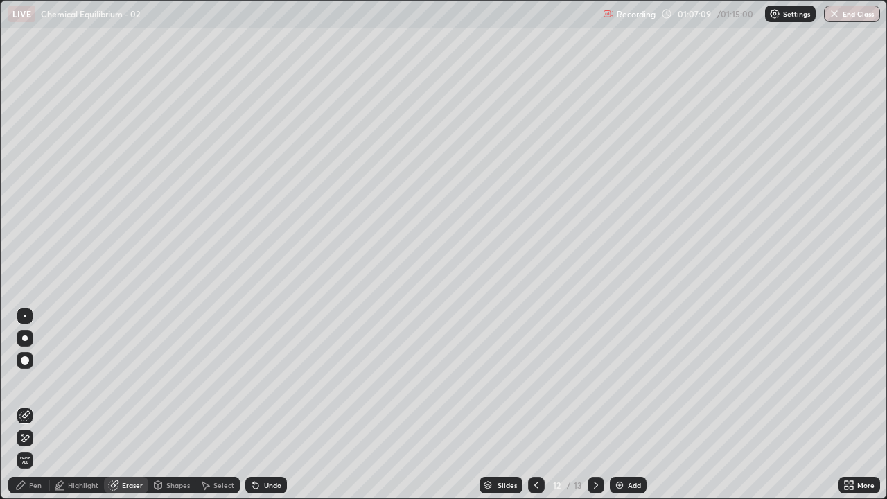
click at [33, 404] on div "Pen" at bounding box center [35, 484] width 12 height 7
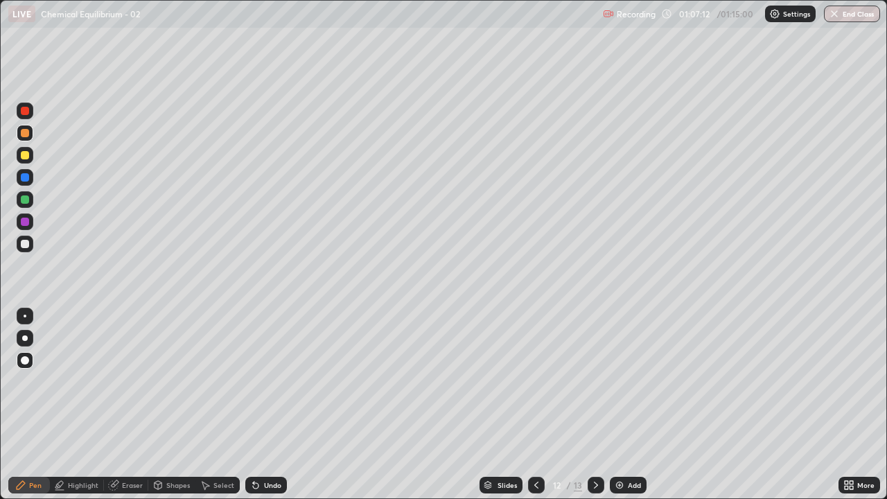
click at [132, 404] on div "Eraser" at bounding box center [132, 484] width 21 height 7
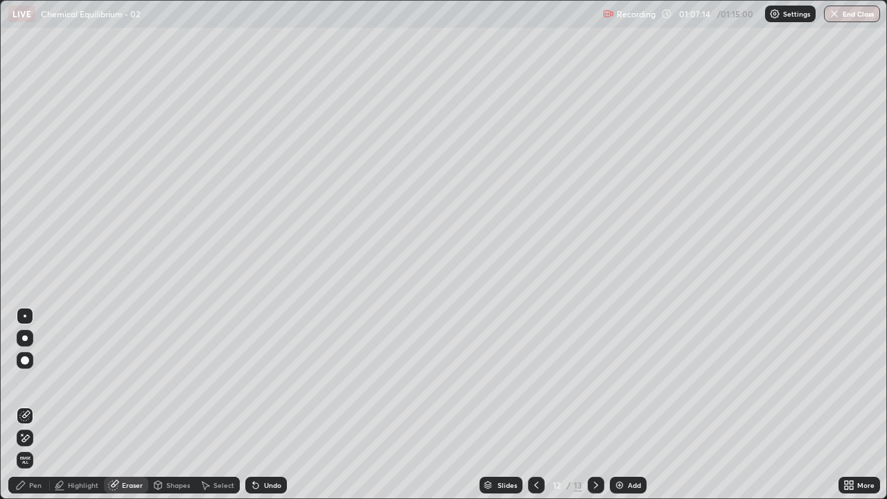
click at [36, 404] on div "Pen" at bounding box center [35, 484] width 12 height 7
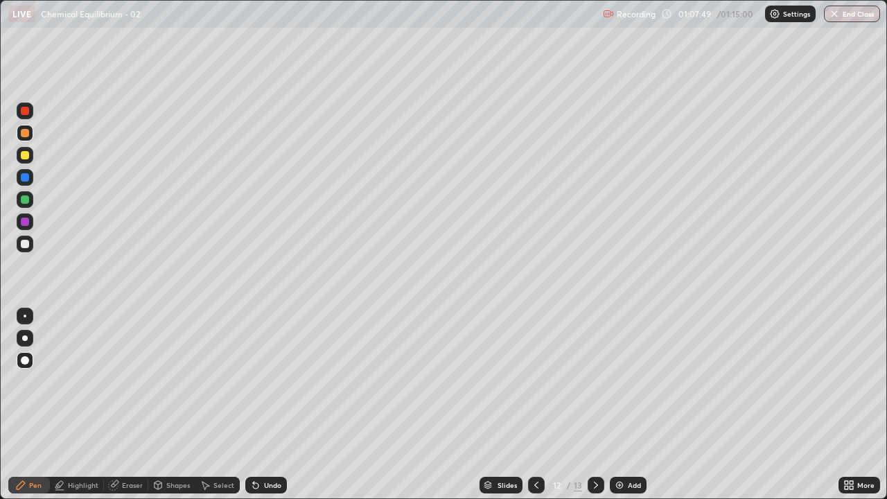
click at [615, 404] on img at bounding box center [619, 484] width 11 height 11
click at [26, 243] on div at bounding box center [25, 244] width 8 height 8
click at [174, 404] on div "Shapes" at bounding box center [178, 484] width 24 height 7
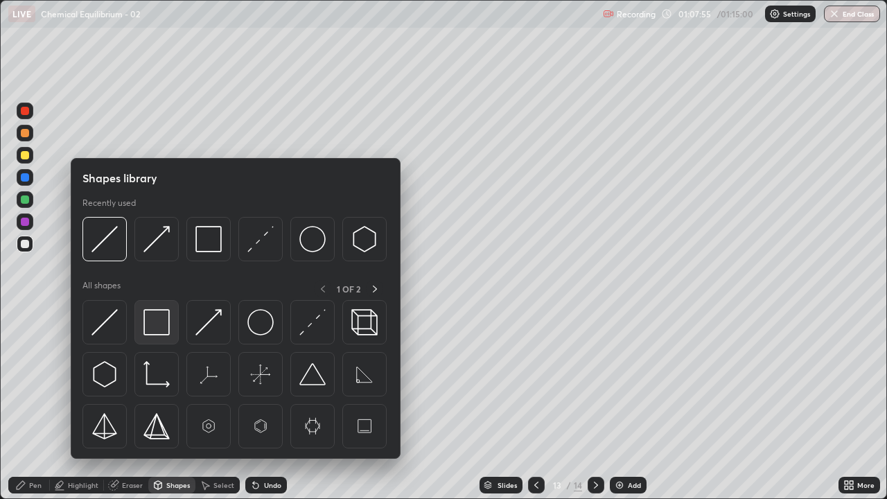
click at [159, 325] on img at bounding box center [156, 322] width 26 height 26
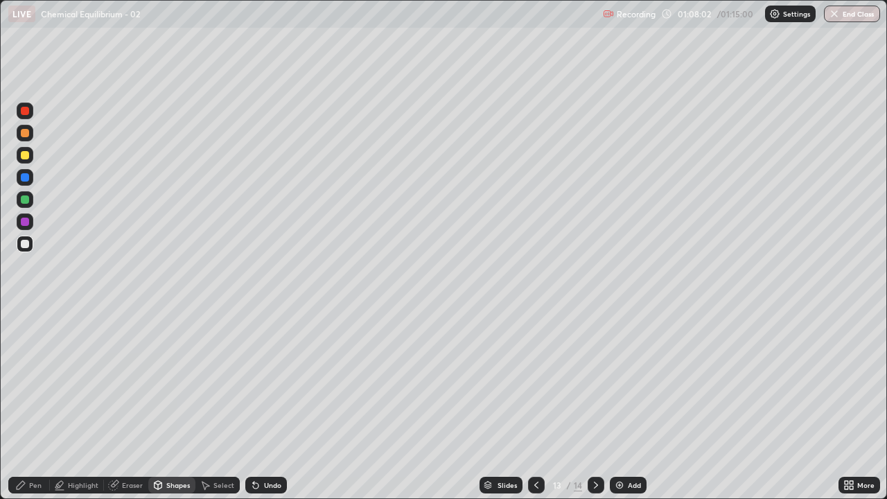
click at [30, 404] on div "Pen" at bounding box center [35, 484] width 12 height 7
click at [26, 201] on div at bounding box center [25, 199] width 8 height 8
click at [131, 404] on div "Eraser" at bounding box center [132, 484] width 21 height 7
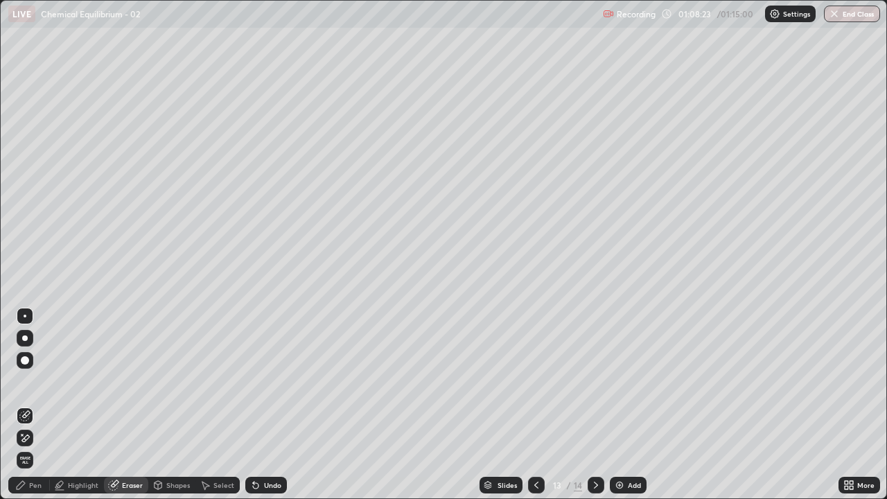
click at [172, 404] on div "Shapes" at bounding box center [178, 484] width 24 height 7
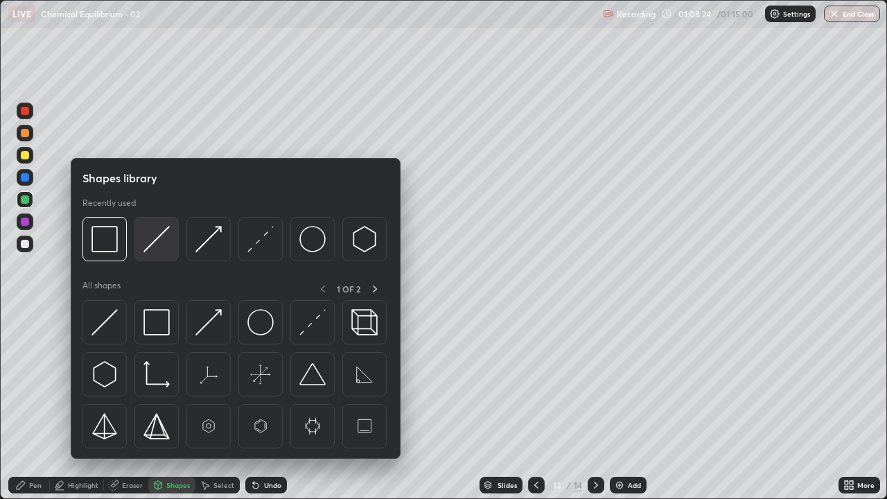
click at [156, 233] on img at bounding box center [156, 239] width 26 height 26
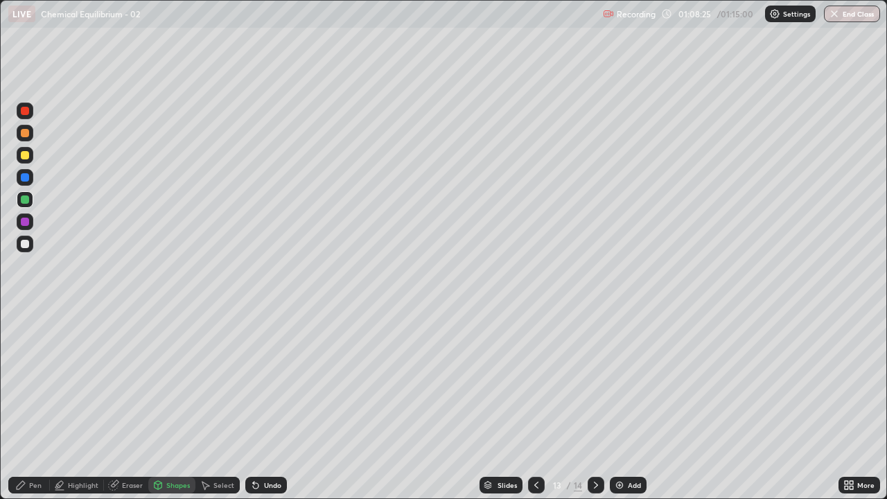
click at [29, 224] on div at bounding box center [25, 221] width 17 height 17
click at [24, 130] on div at bounding box center [25, 133] width 8 height 8
click at [35, 404] on div "Pen" at bounding box center [35, 484] width 12 height 7
click at [23, 175] on div at bounding box center [25, 177] width 8 height 8
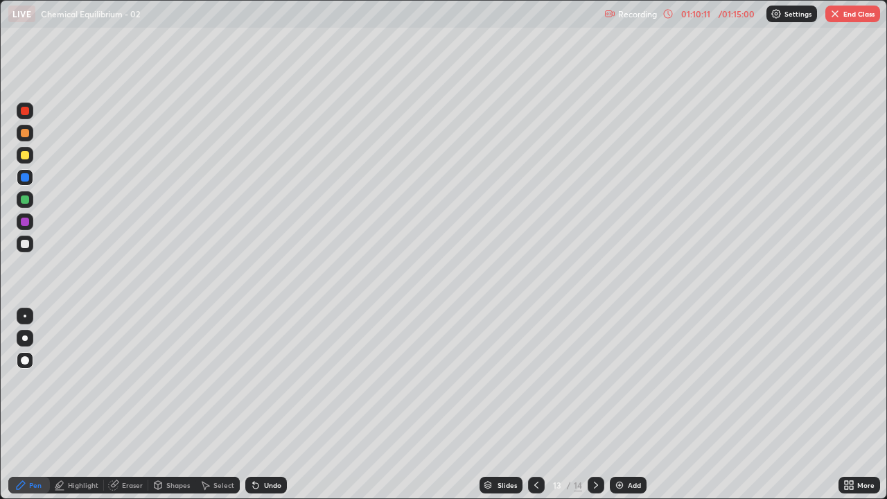
click at [594, 404] on icon at bounding box center [595, 484] width 11 height 11
click at [535, 404] on icon at bounding box center [536, 484] width 4 height 7
click at [535, 404] on icon at bounding box center [536, 484] width 11 height 11
click at [594, 404] on icon at bounding box center [595, 484] width 11 height 11
click at [535, 404] on icon at bounding box center [536, 484] width 11 height 11
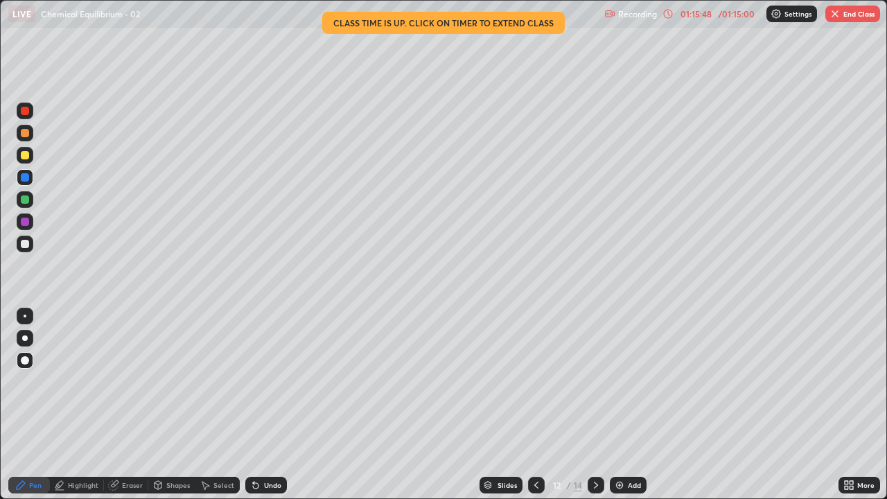
click at [856, 17] on button "End Class" at bounding box center [852, 14] width 55 height 17
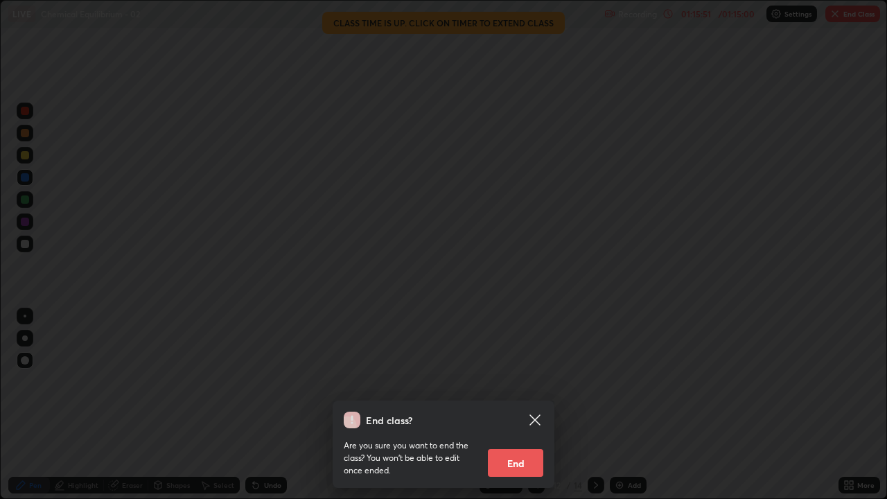
click at [517, 404] on button "End" at bounding box center [515, 463] width 55 height 28
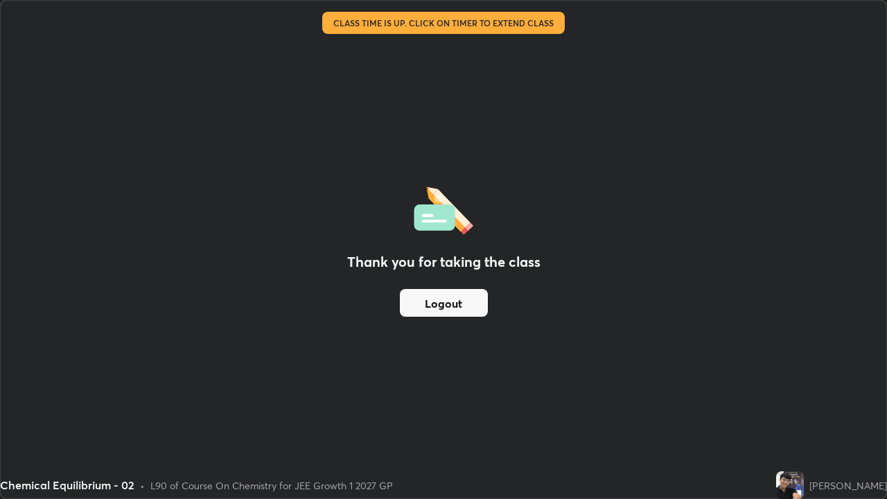
click at [447, 303] on button "Logout" at bounding box center [444, 303] width 88 height 28
